Goal: Task Accomplishment & Management: Manage account settings

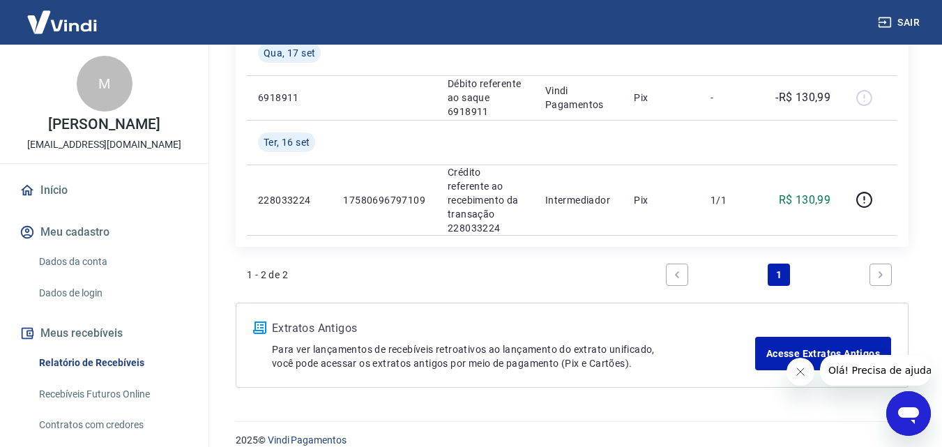
scroll to position [258, 0]
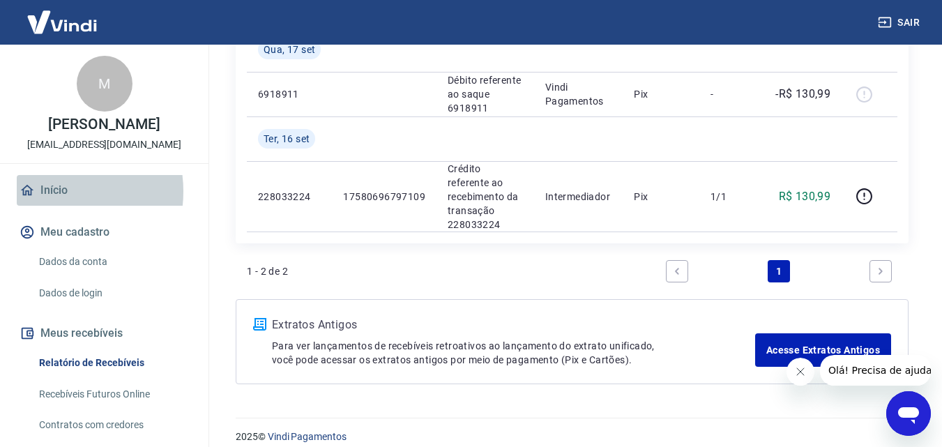
click at [48, 206] on link "Início" at bounding box center [104, 190] width 175 height 31
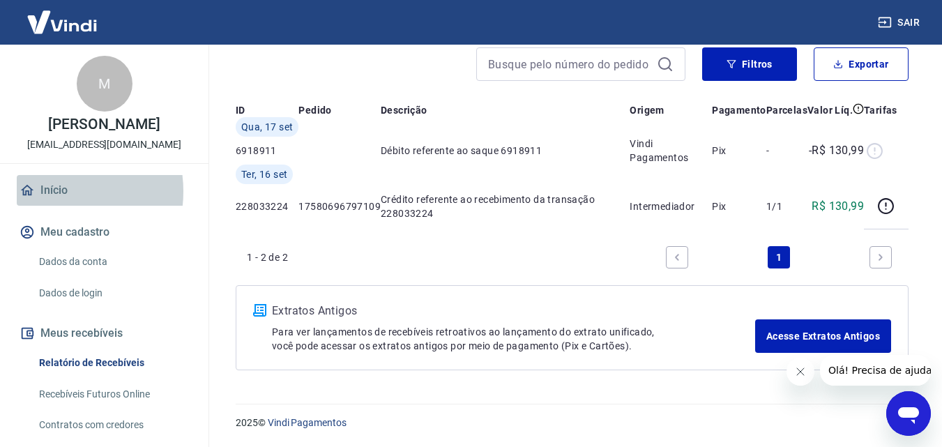
scroll to position [746, 0]
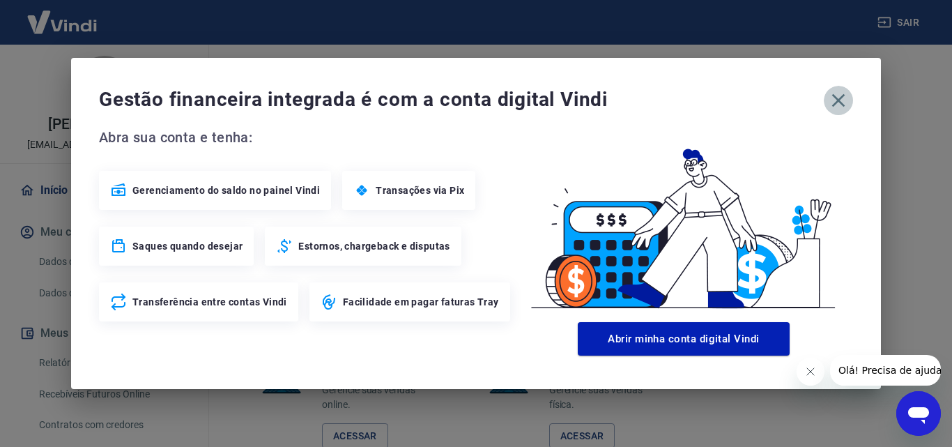
click at [839, 105] on icon "button" at bounding box center [838, 100] width 22 height 22
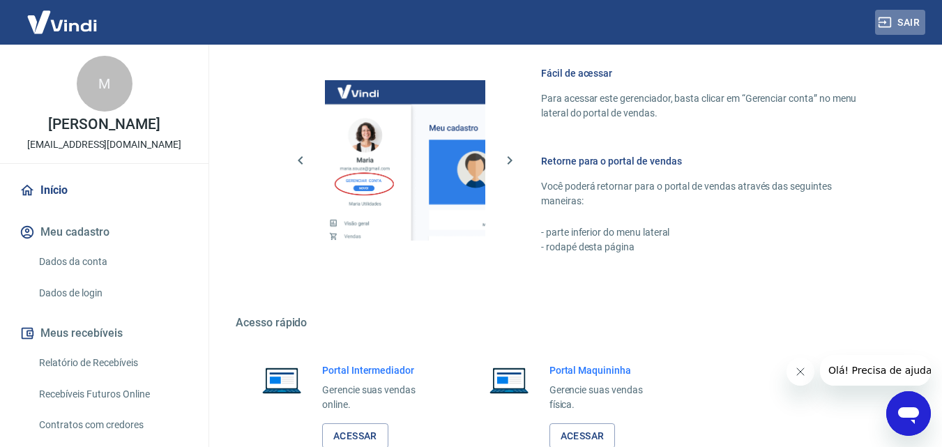
click at [912, 24] on button "Sair" at bounding box center [900, 23] width 50 height 26
